Goal: Book appointment/travel/reservation

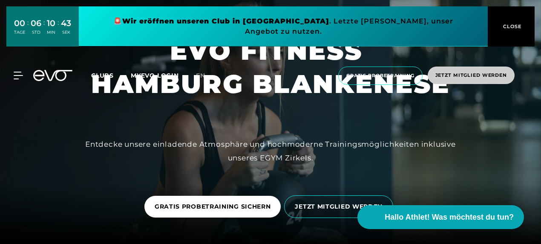
click at [480, 66] on span "Jetzt Mitglied werden" at bounding box center [470, 74] width 87 height 17
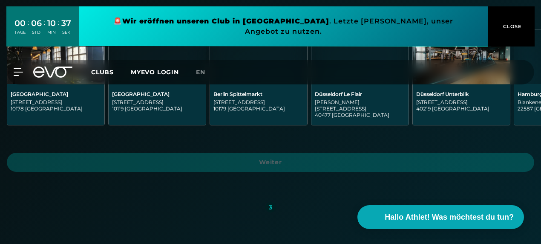
scroll to position [255, 0]
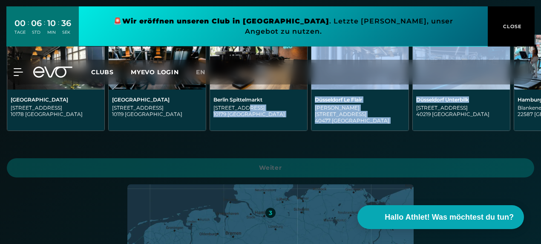
drag, startPoint x: 496, startPoint y: 94, endPoint x: 242, endPoint y: 110, distance: 255.1
click at [242, 110] on div "[GEOGRAPHIC_DATA][STREET_ADDRESS][GEOGRAPHIC_DATA][GEOGRAPHIC_DATA][STREET_ADDR…" at bounding box center [270, 92] width 541 height 117
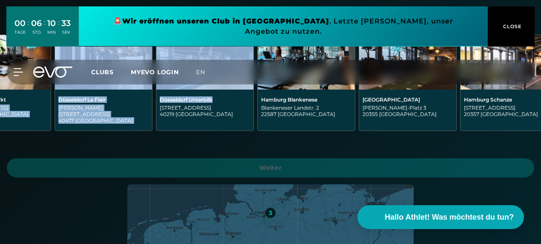
scroll to position [0, 272]
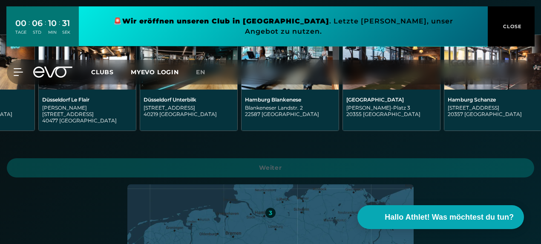
click at [286, 101] on div "Hamburg Blankenese" at bounding box center [290, 99] width 90 height 6
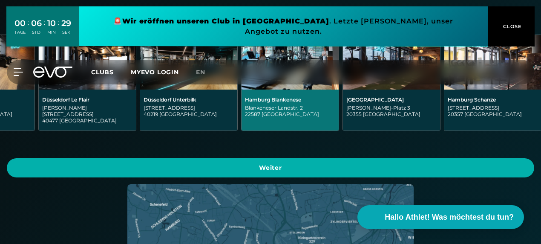
click at [290, 97] on div "Hamburg Blankenese" at bounding box center [290, 99] width 90 height 6
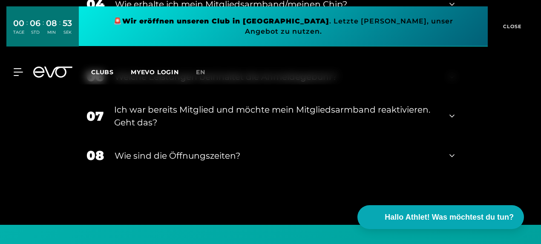
scroll to position [1448, 0]
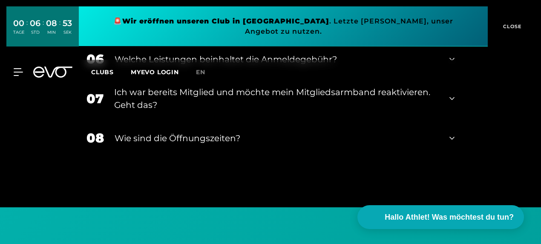
click at [193, 132] on div "Wie sind die Öffnungszeiten?" at bounding box center [277, 138] width 324 height 13
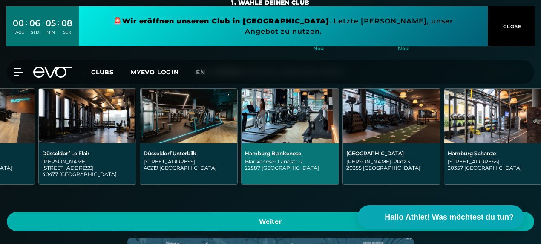
scroll to position [138, 0]
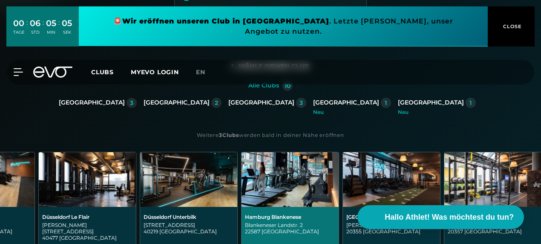
click at [15, 53] on div "00 TAGE : 06 STD : 05 MIN : 05 SEK 🚨 Wir eröffnen unseren Club in [GEOGRAPHIC_D…" at bounding box center [270, 26] width 541 height 53
click at [15, 69] on icon at bounding box center [18, 72] width 9 height 7
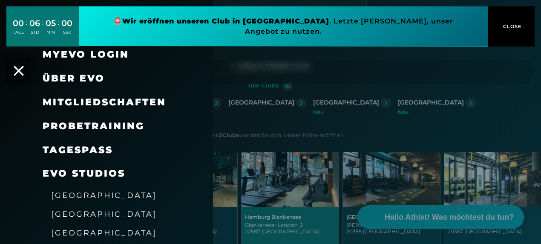
click at [101, 104] on span "Mitgliedschaften" at bounding box center [104, 101] width 123 height 11
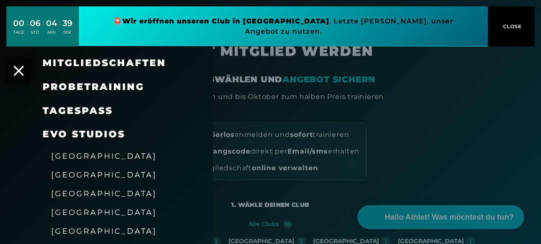
scroll to position [43, 0]
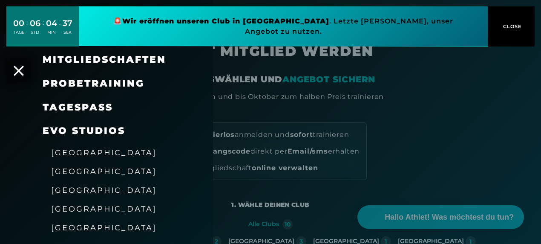
click at [85, 190] on span "[GEOGRAPHIC_DATA]" at bounding box center [104, 189] width 106 height 9
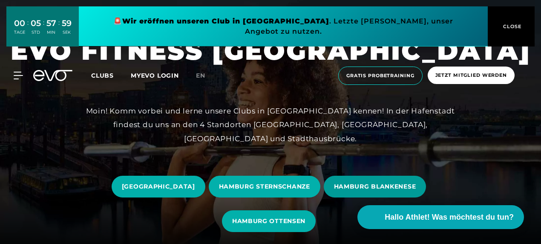
click at [392, 175] on span "HAMBURG BLANKENESE" at bounding box center [375, 186] width 103 height 22
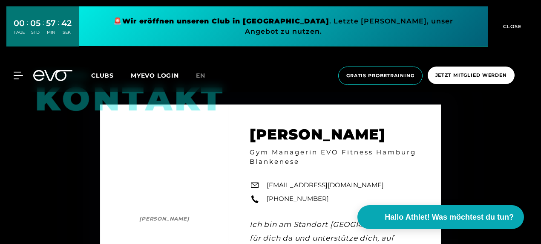
scroll to position [2171, 0]
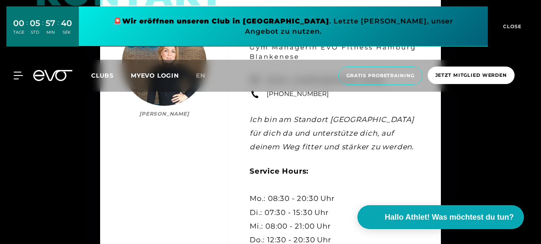
click at [47, 141] on div "Kontakt [PERSON_NAME] [PERSON_NAME] Gym Managerin EVO Fitness Hamburg Blankenes…" at bounding box center [270, 146] width 541 height 352
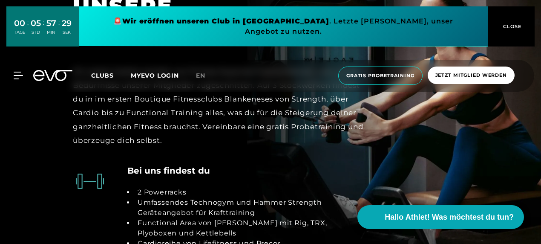
scroll to position [1153, 0]
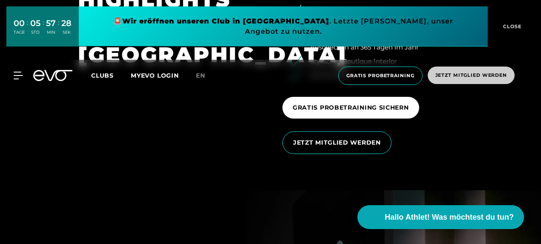
click at [501, 72] on span "Jetzt Mitglied werden" at bounding box center [471, 75] width 72 height 7
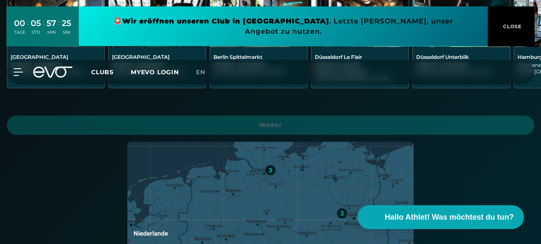
scroll to position [213, 0]
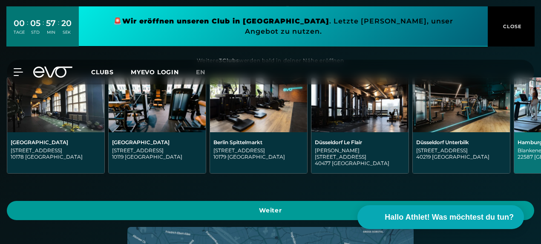
click at [264, 212] on span "Weiter" at bounding box center [270, 210] width 527 height 19
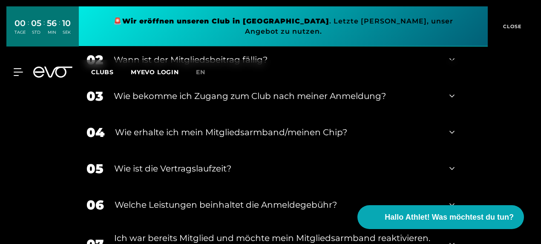
scroll to position [1797, 0]
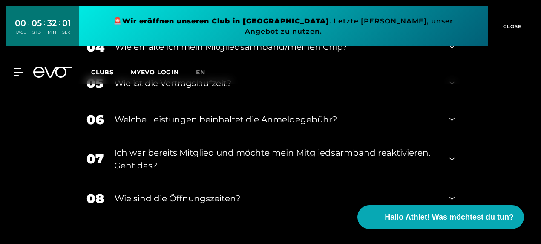
click at [452, 114] on icon at bounding box center [451, 119] width 5 height 10
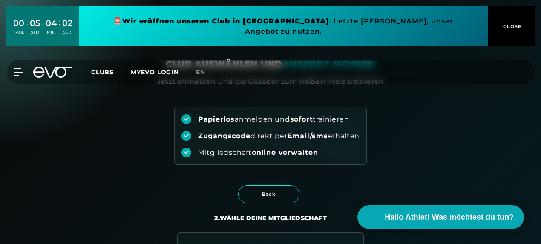
scroll to position [0, 0]
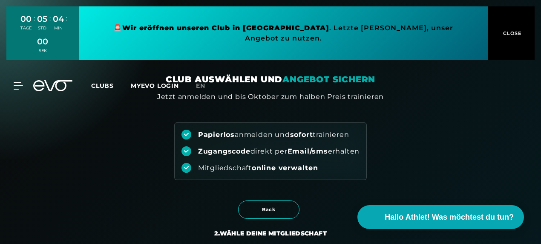
click at [513, 37] on button "CLOSE" at bounding box center [510, 33] width 47 height 54
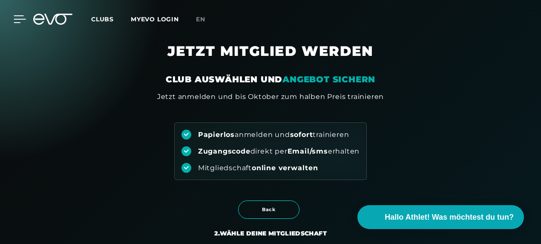
click at [18, 21] on icon at bounding box center [20, 19] width 12 height 8
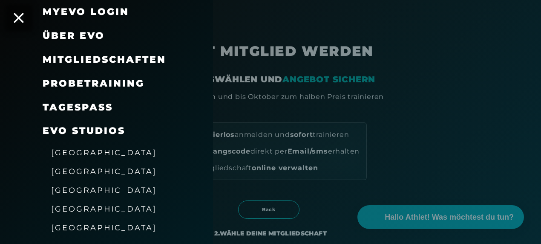
click at [107, 83] on span "Probetraining" at bounding box center [94, 82] width 102 height 11
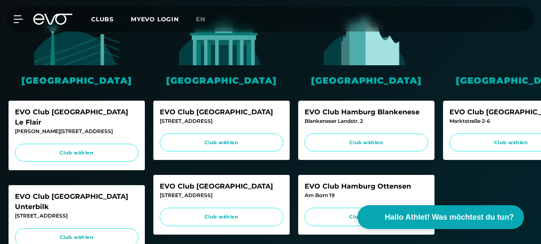
scroll to position [213, 0]
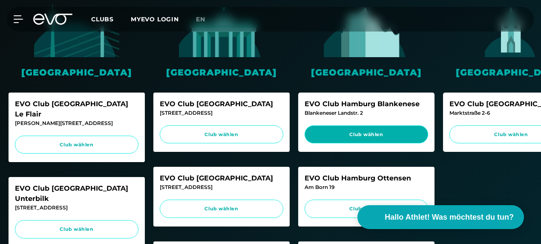
click at [365, 137] on span "Club wählen" at bounding box center [365, 134] width 107 height 7
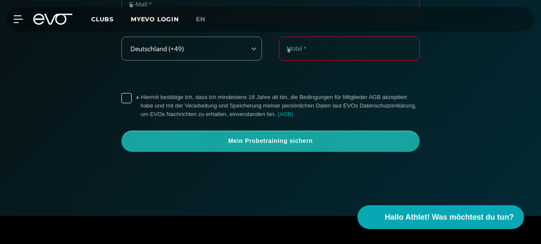
scroll to position [321, 0]
